Goal: Information Seeking & Learning: Learn about a topic

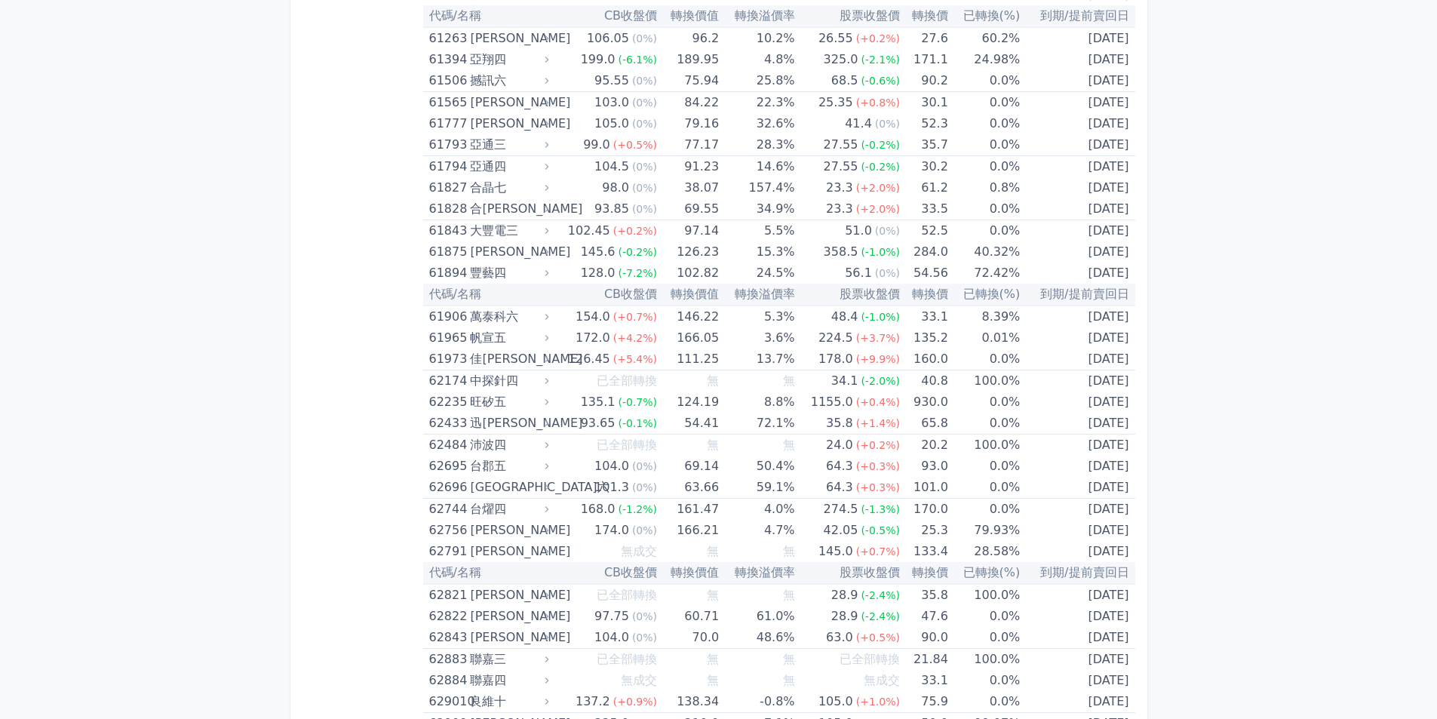
scroll to position [5967, 0]
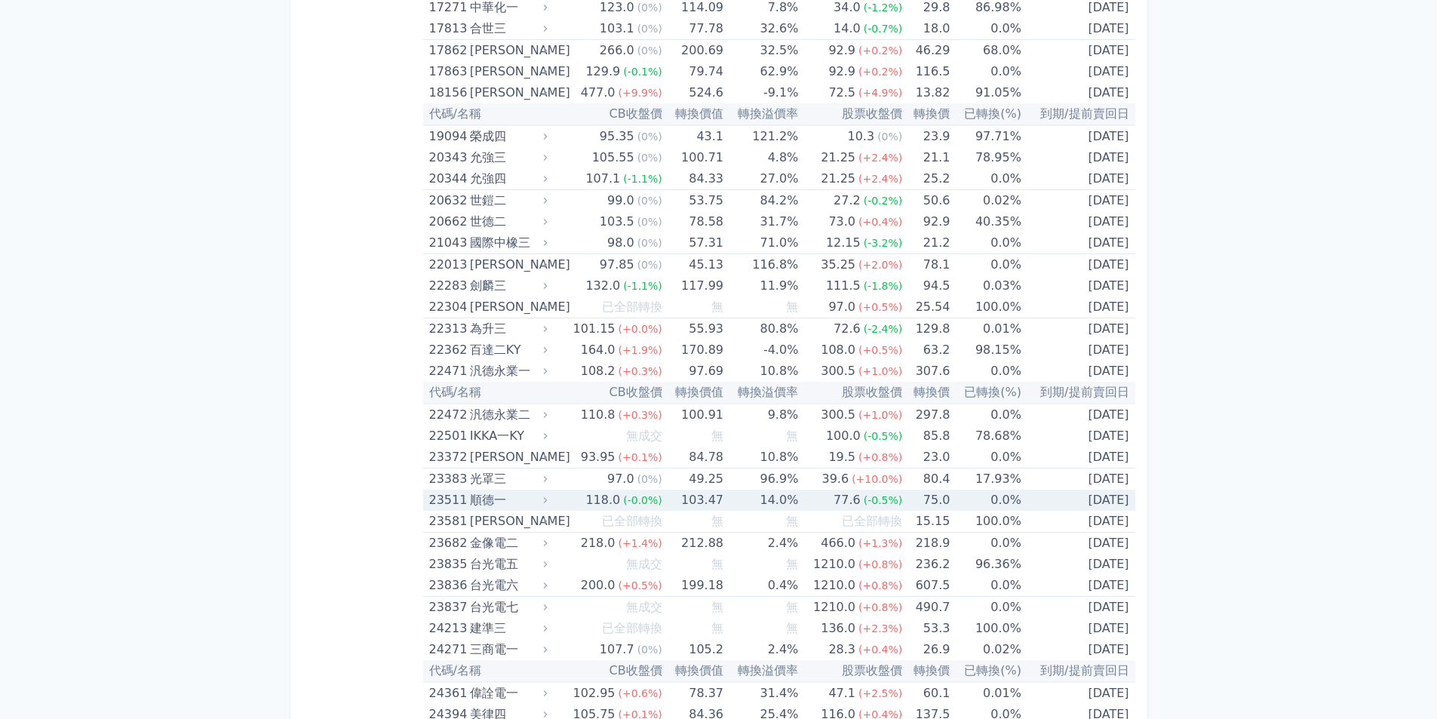
scroll to position [957, 0]
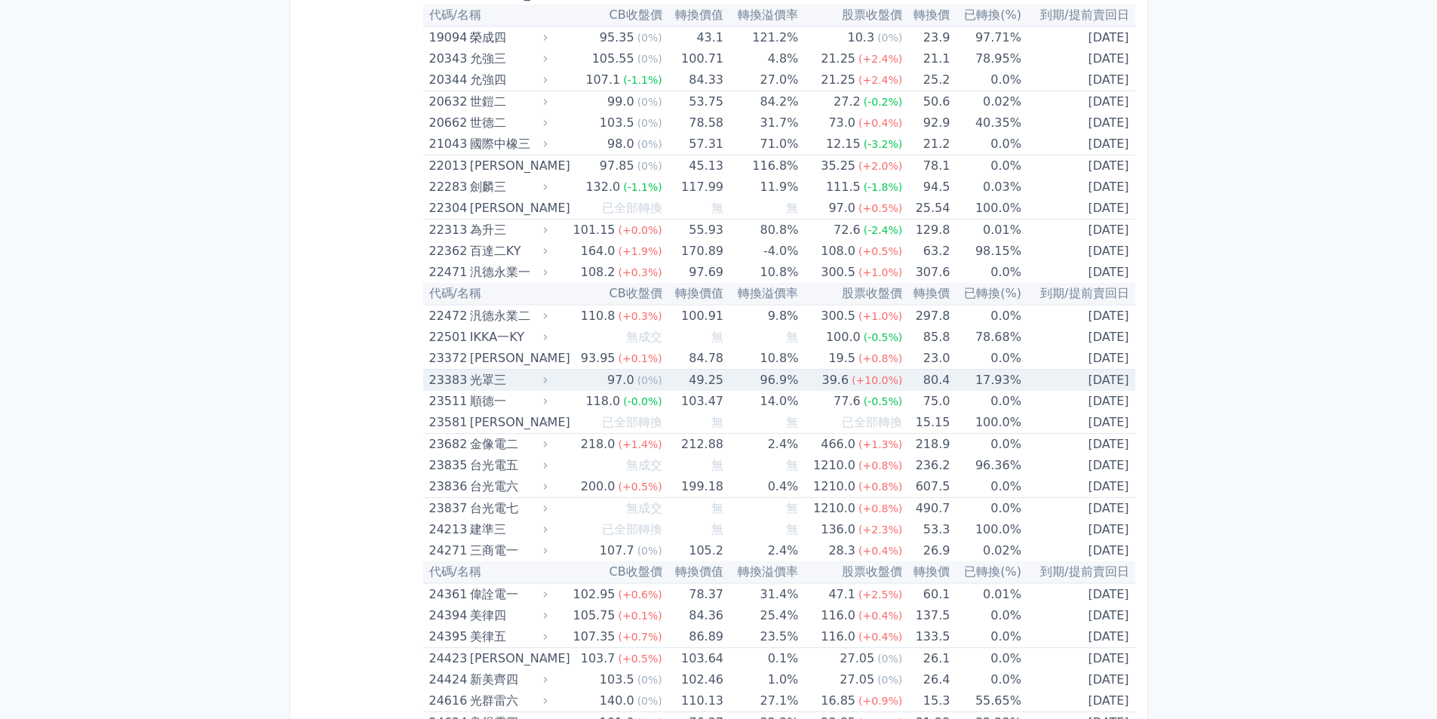
click at [953, 382] on td "17.93%" at bounding box center [985, 381] width 71 height 22
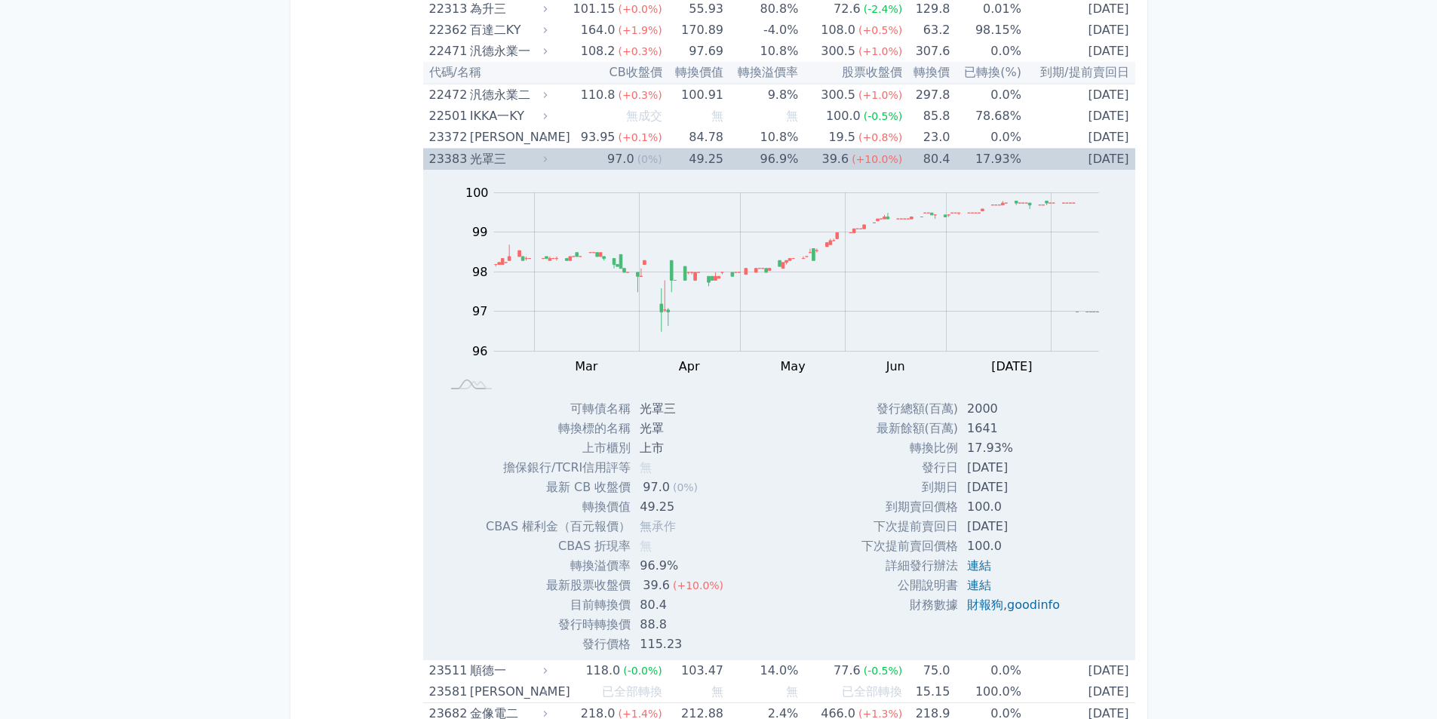
scroll to position [1259, 0]
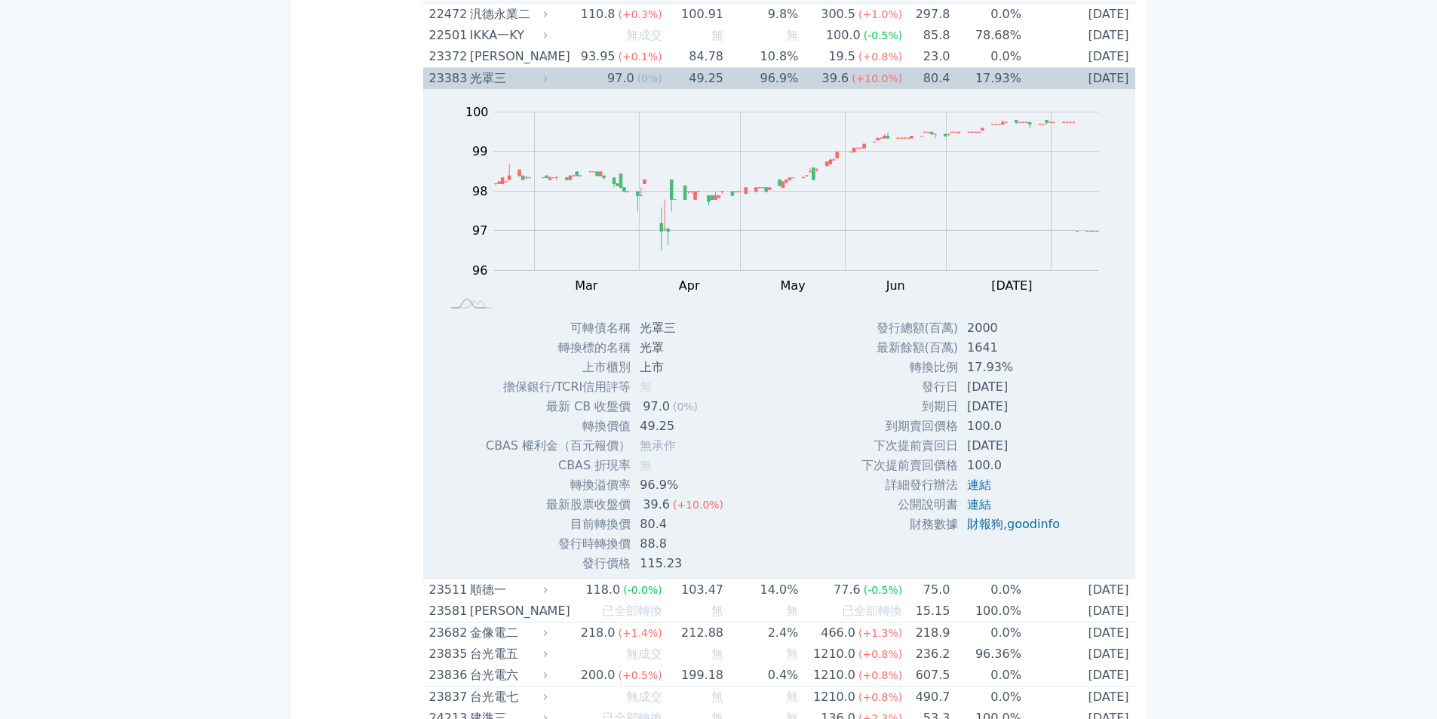
drag, startPoint x: 972, startPoint y: 411, endPoint x: 1069, endPoint y: 405, distance: 96.8
click at [1069, 405] on td "[DATE]" at bounding box center [1015, 407] width 114 height 20
drag, startPoint x: 1220, startPoint y: 407, endPoint x: 1229, endPoint y: 419, distance: 15.1
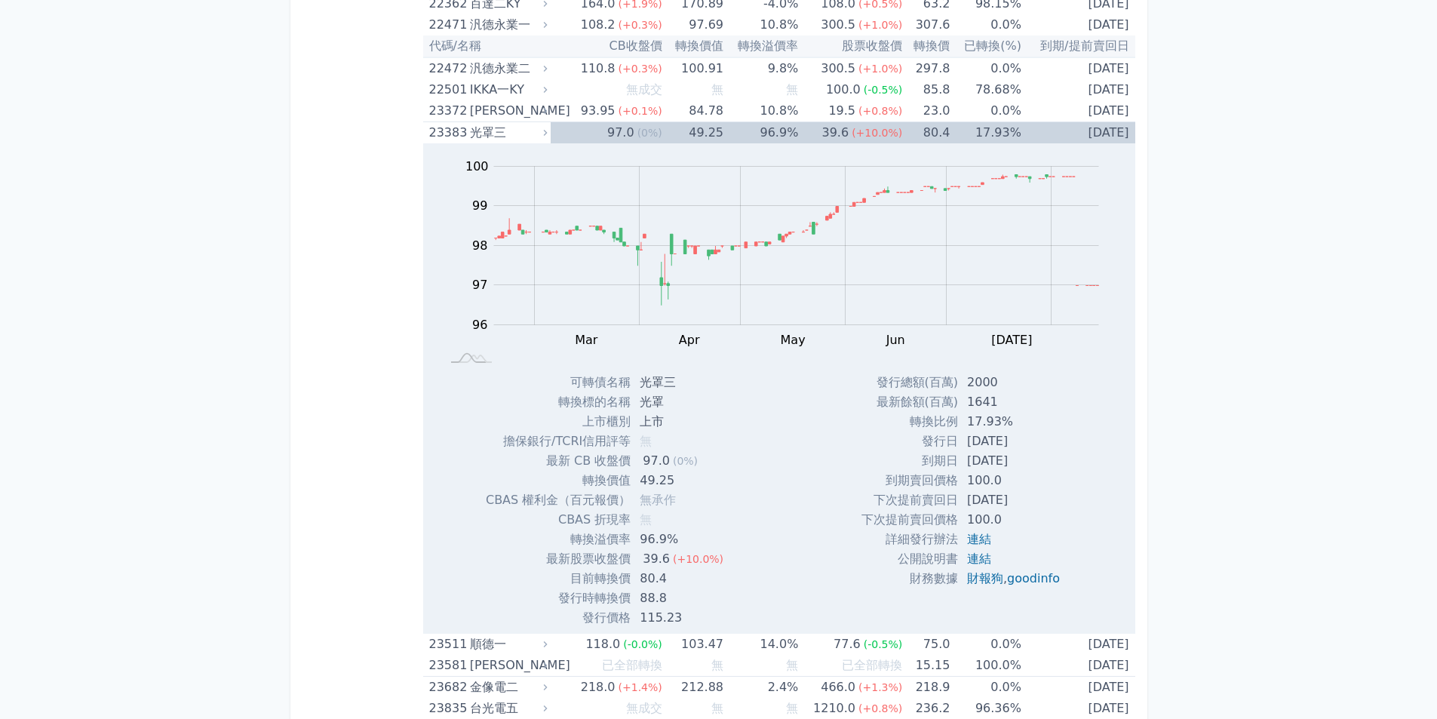
scroll to position [1108, 0]
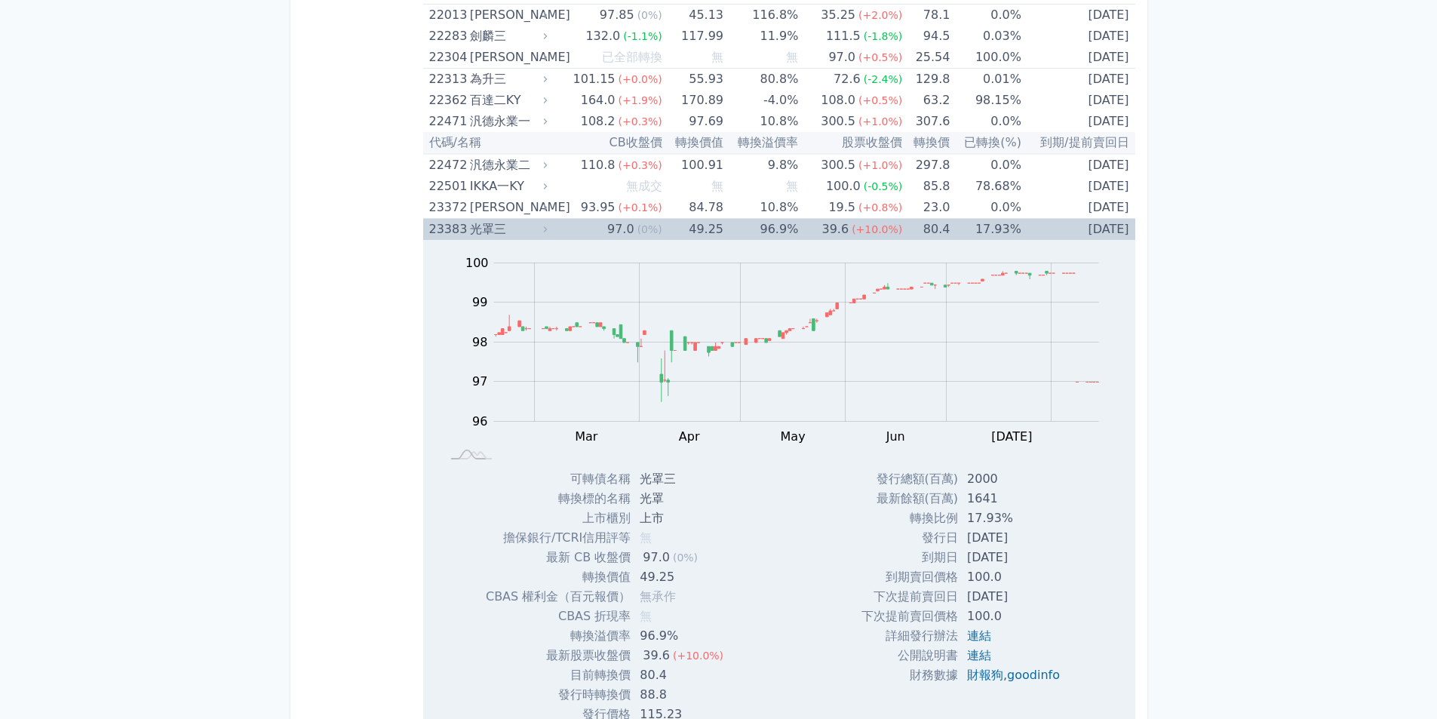
click at [1051, 234] on td "[DATE]" at bounding box center [1078, 230] width 114 height 22
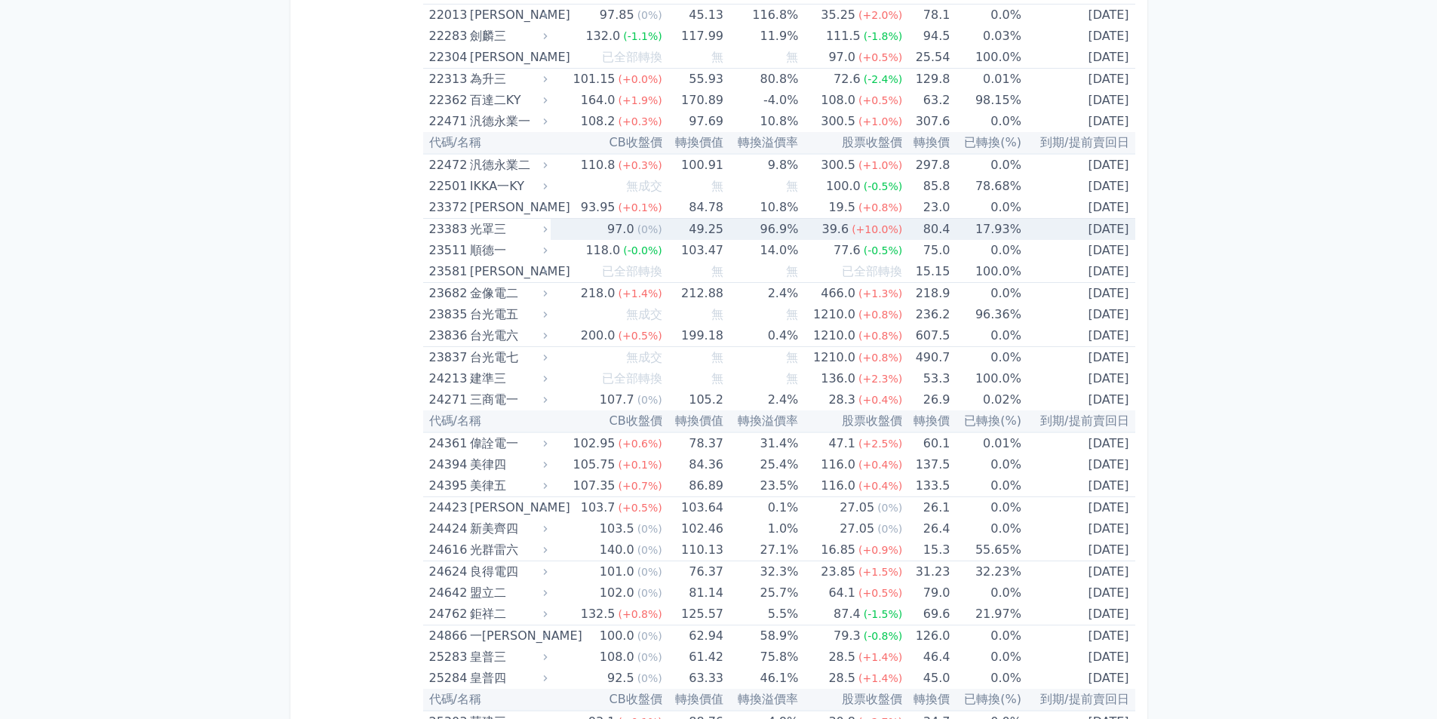
click at [1051, 234] on td "[DATE]" at bounding box center [1078, 230] width 114 height 22
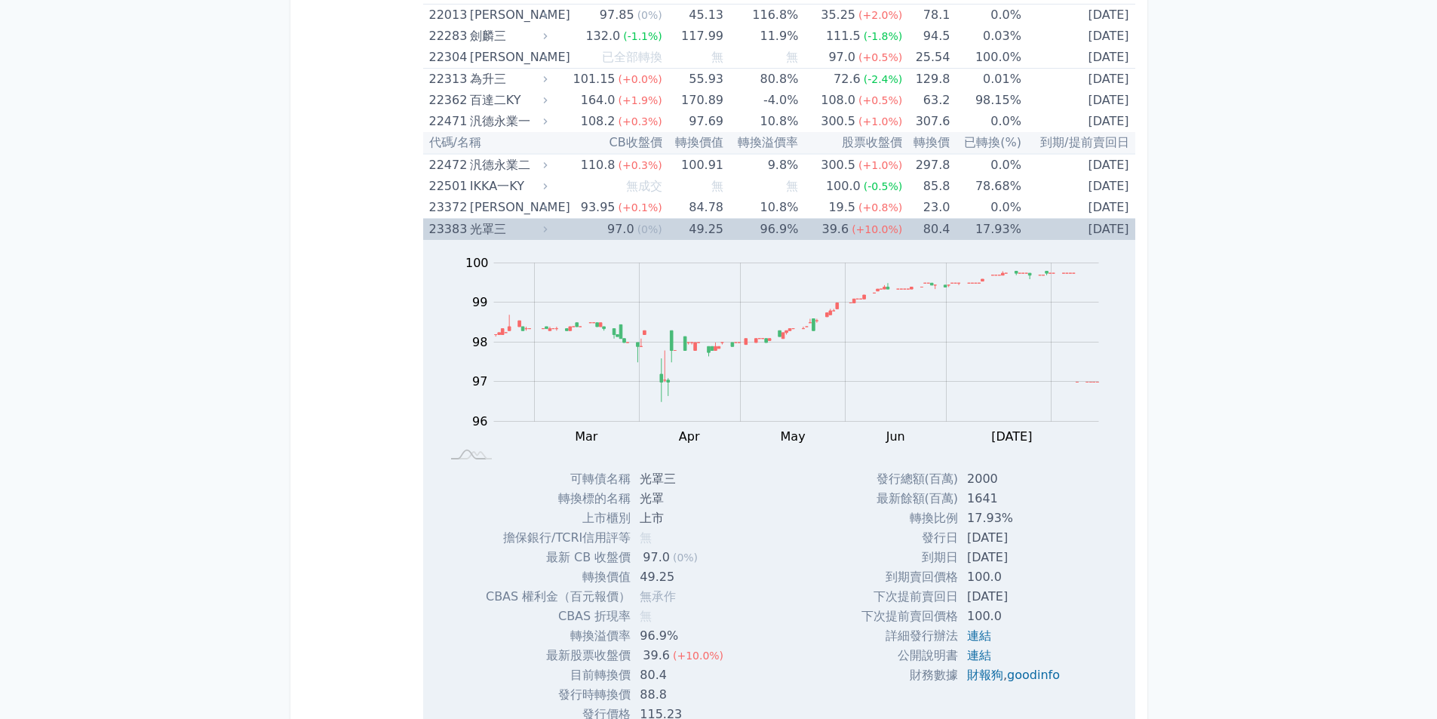
click at [1051, 234] on td "[DATE]" at bounding box center [1078, 230] width 114 height 22
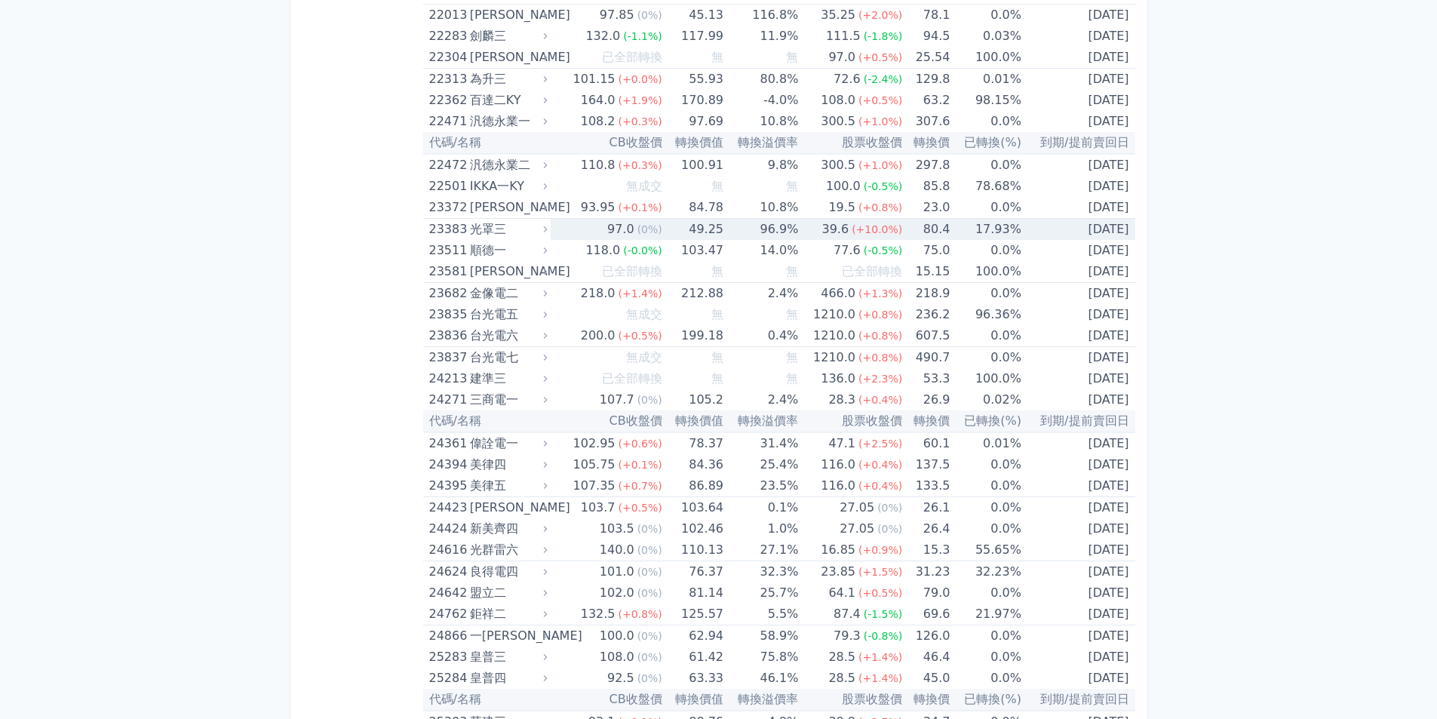
click at [1051, 234] on td "[DATE]" at bounding box center [1078, 230] width 114 height 22
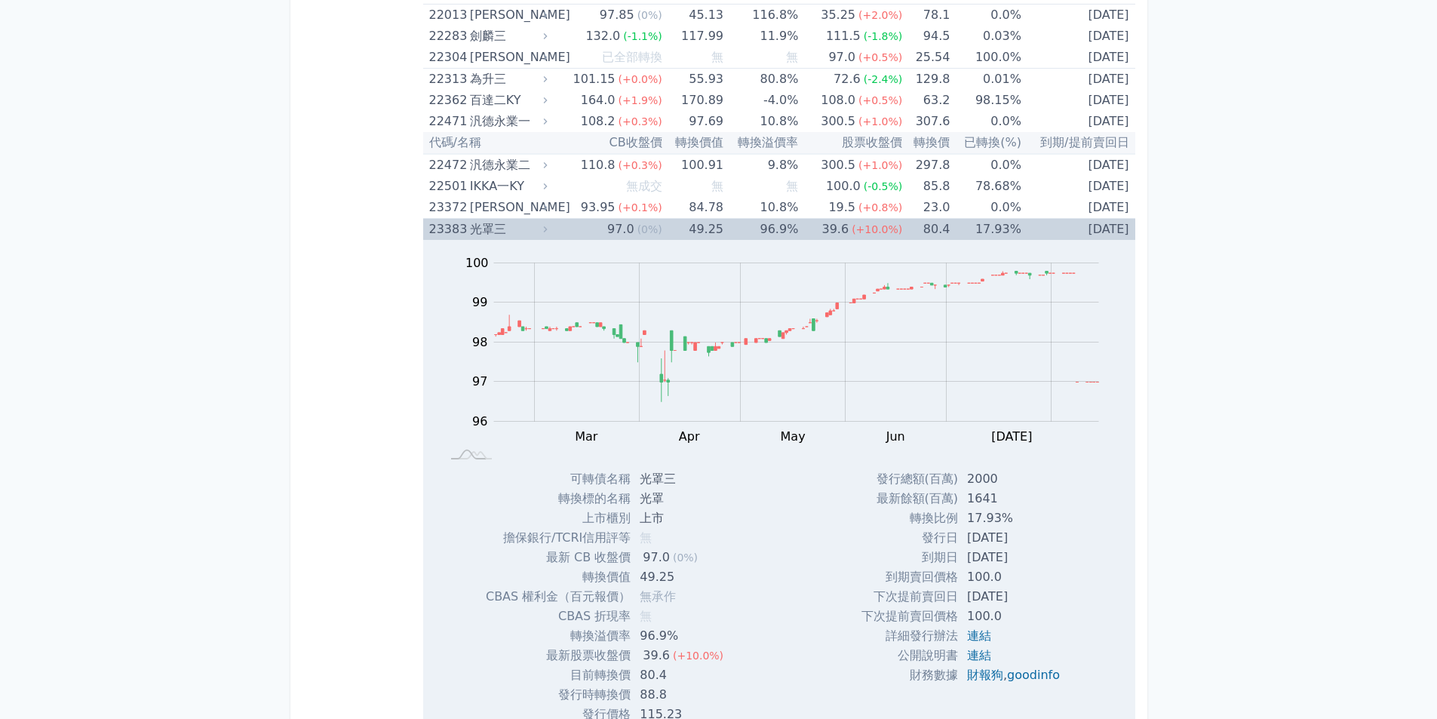
click at [1051, 234] on td "[DATE]" at bounding box center [1078, 230] width 114 height 22
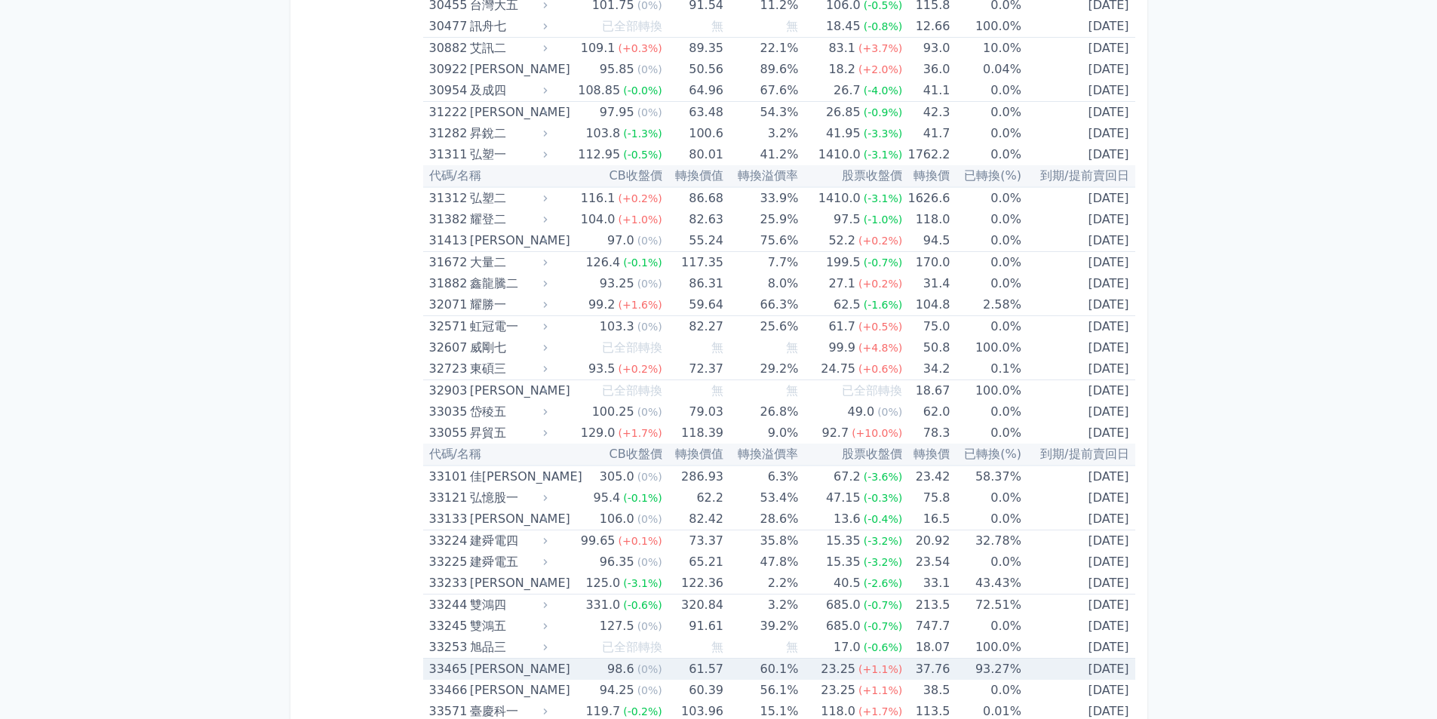
scroll to position [2466, 0]
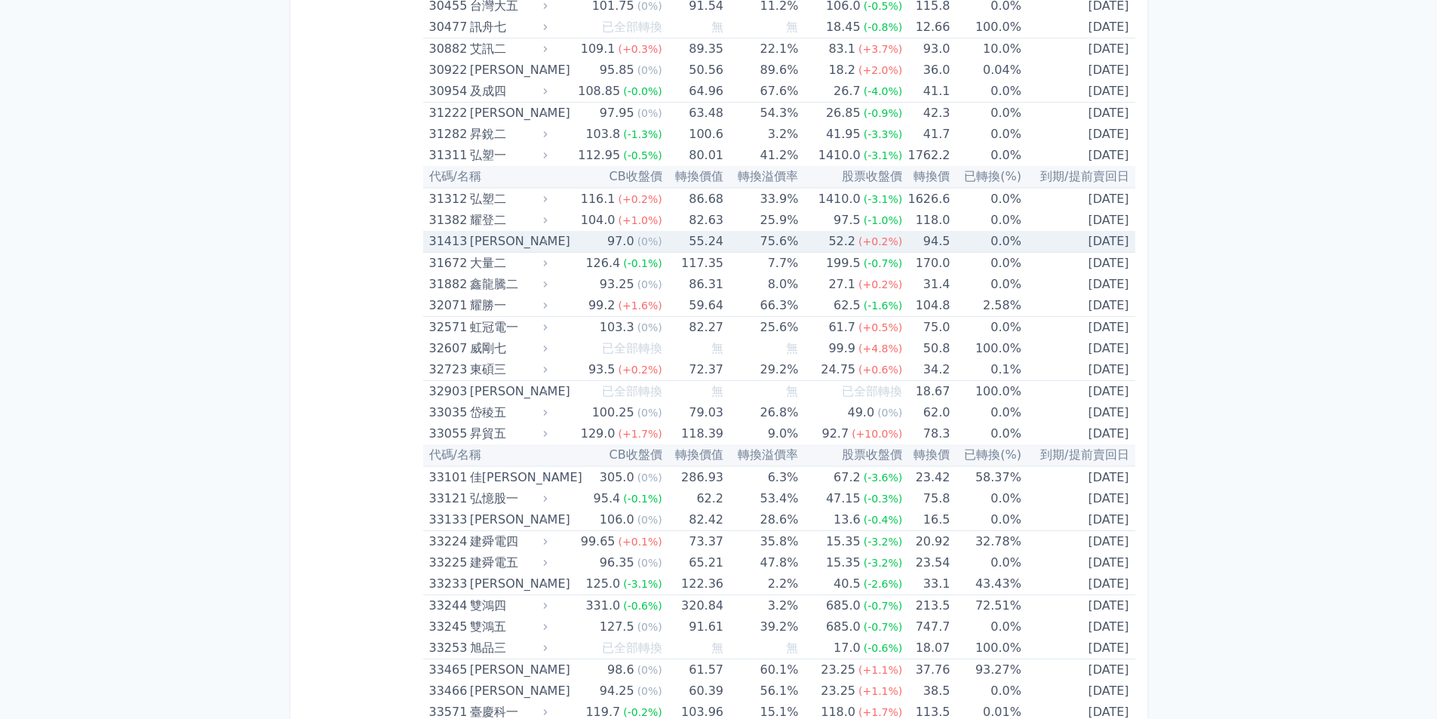
click at [926, 238] on td "94.5" at bounding box center [926, 242] width 48 height 22
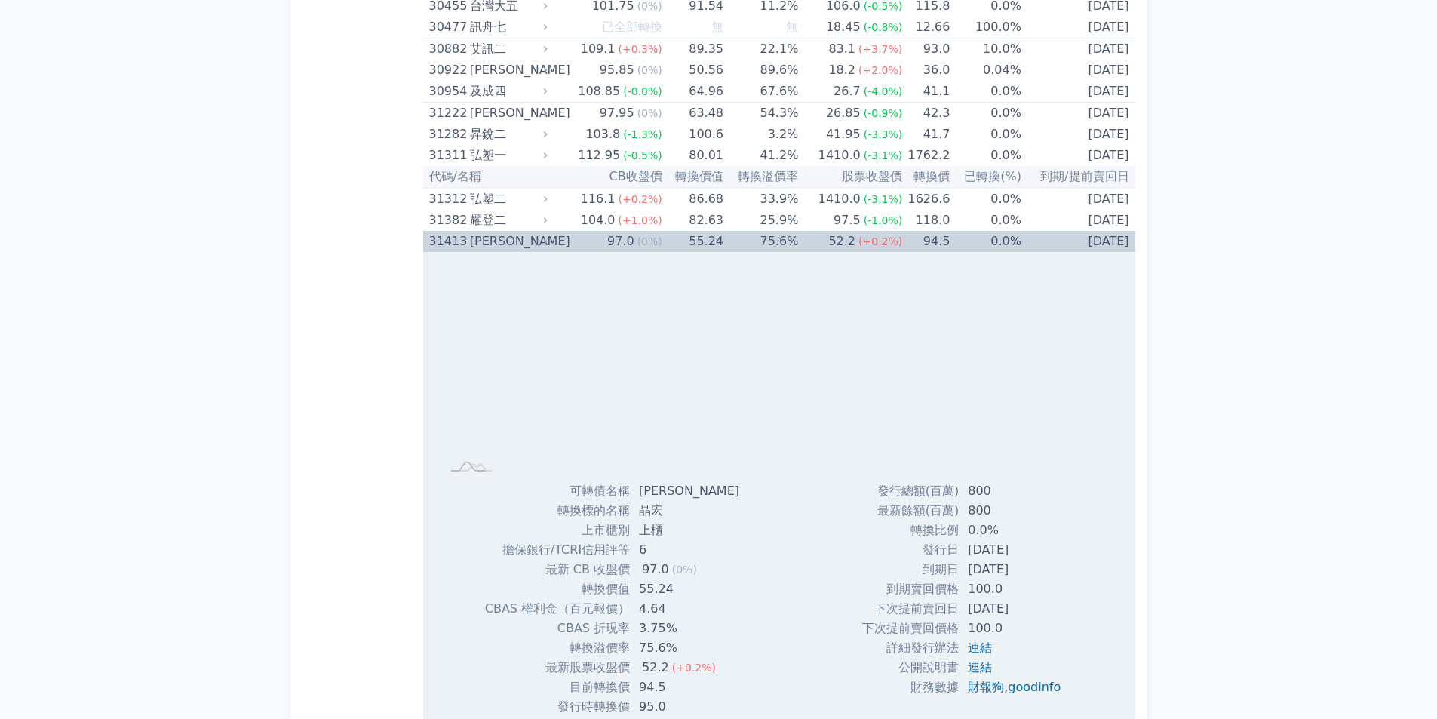
click at [943, 238] on td "94.5" at bounding box center [926, 241] width 48 height 21
